Goal: Task Accomplishment & Management: Use online tool/utility

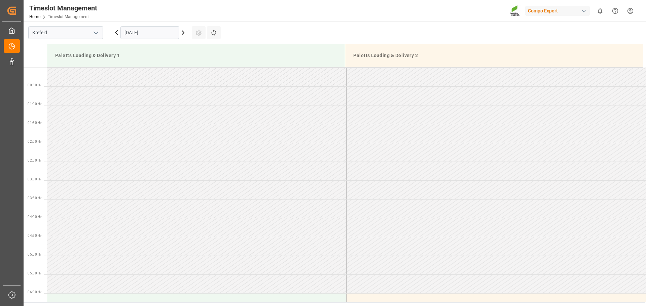
scroll to position [507, 0]
